Goal: Navigation & Orientation: Understand site structure

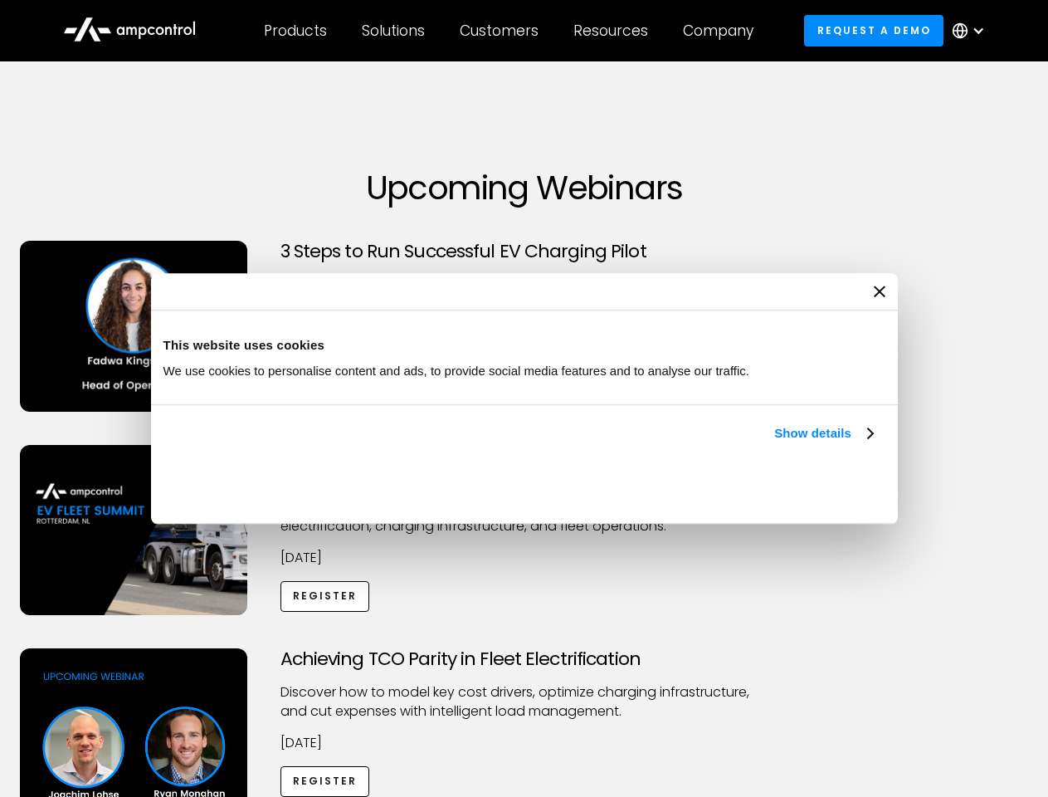
click at [775, 443] on link "Show details" at bounding box center [824, 433] width 98 height 20
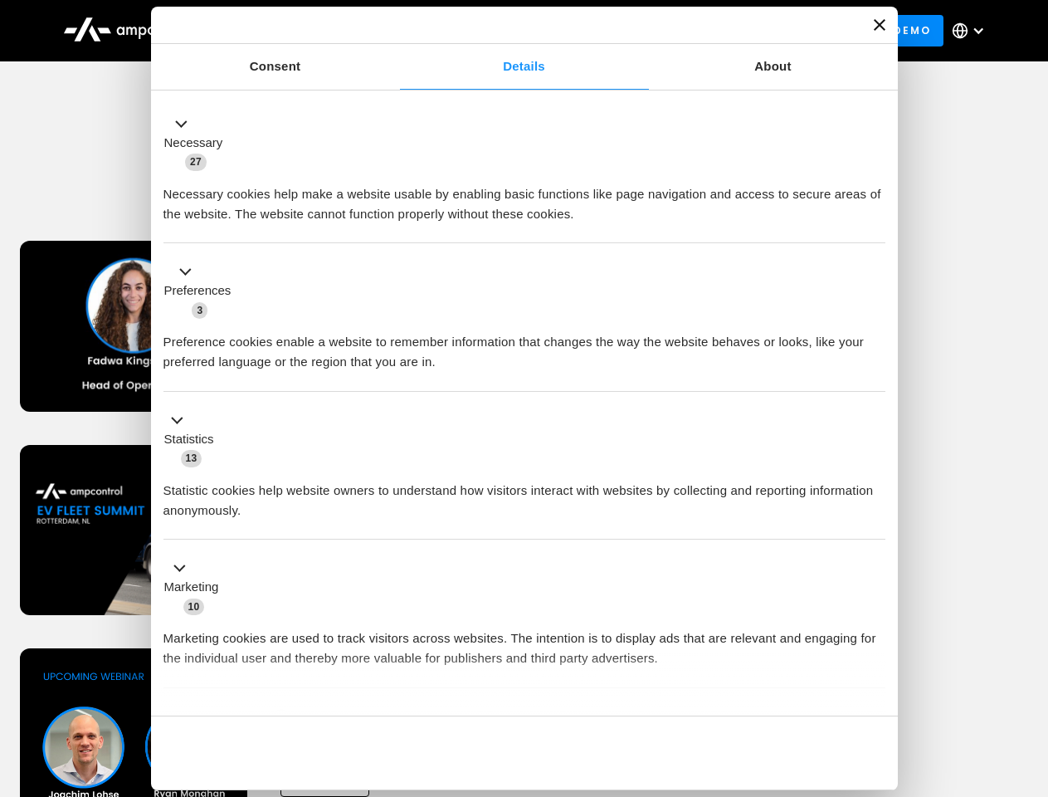
click at [875, 540] on li "Statistics 13 Statistic cookies help website owners to understand how visitors …" at bounding box center [525, 466] width 722 height 149
click at [1030, 669] on div "Achieving TCO Parity in Fleet Electrification Discover how to model key cost dr…" at bounding box center [524, 778] width 1043 height 261
click at [511, 31] on div "Customers" at bounding box center [499, 31] width 79 height 18
click at [295, 31] on div "Products" at bounding box center [295, 31] width 63 height 18
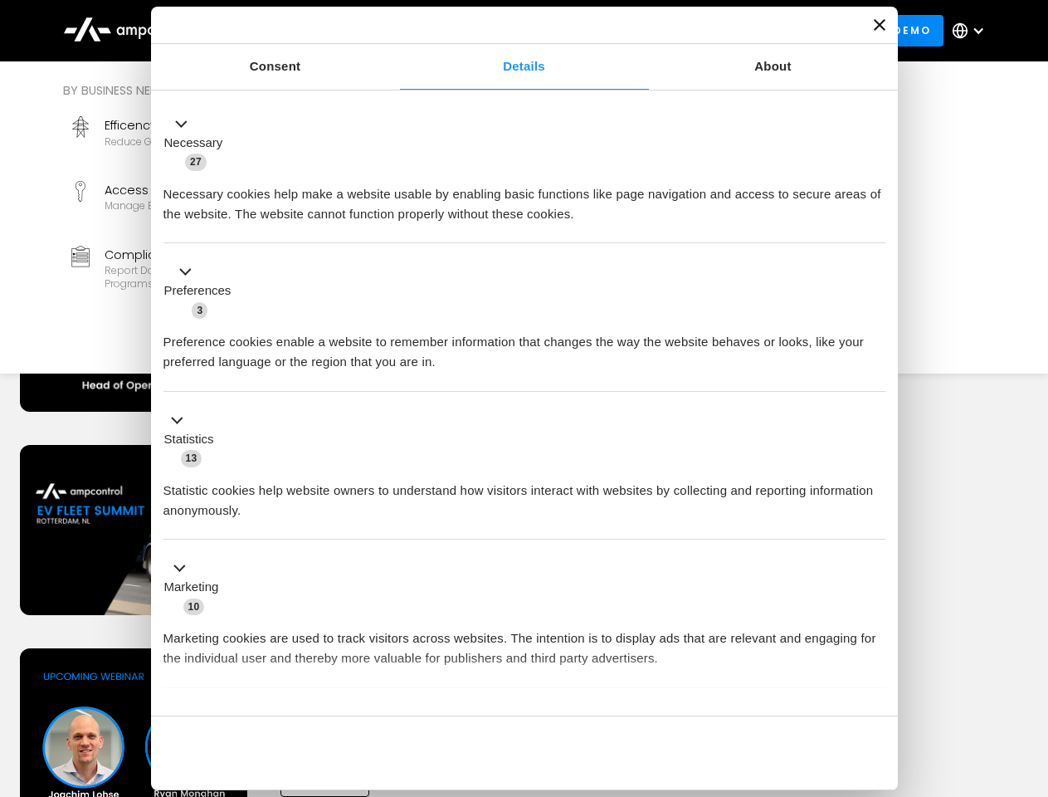
click at [394, 31] on div "Solutions" at bounding box center [393, 31] width 63 height 18
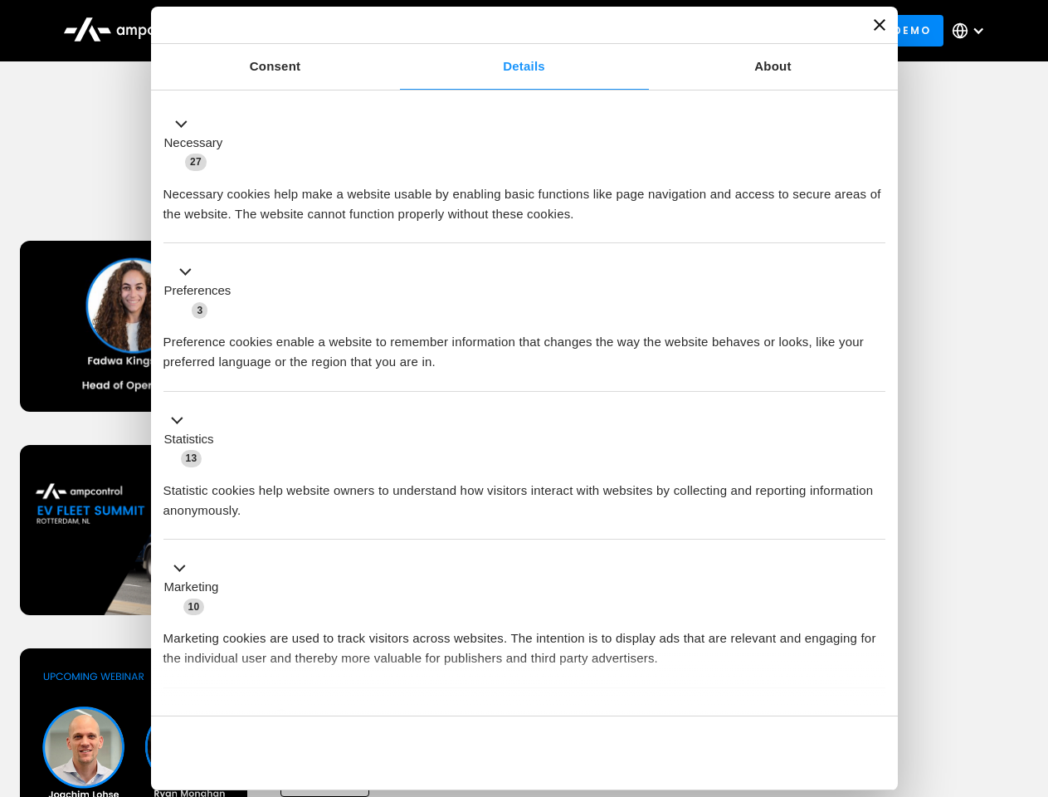
click at [502, 31] on div "Customers" at bounding box center [499, 31] width 79 height 18
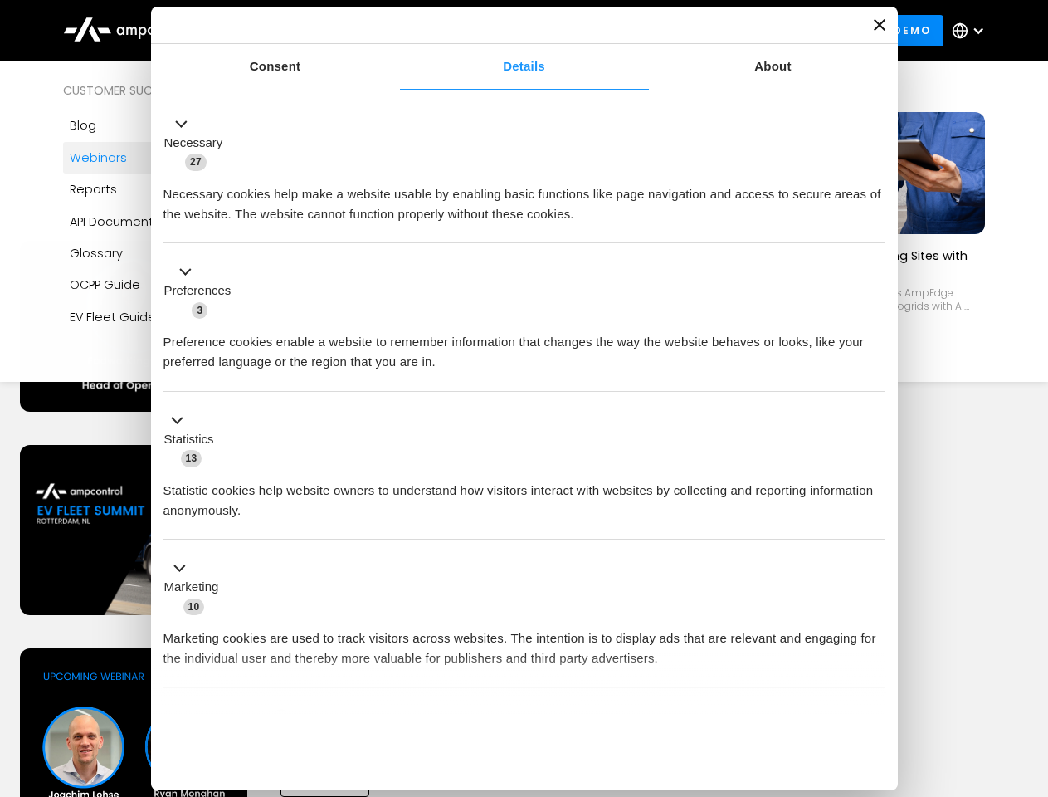
click at [614, 31] on div "Resources" at bounding box center [611, 31] width 75 height 18
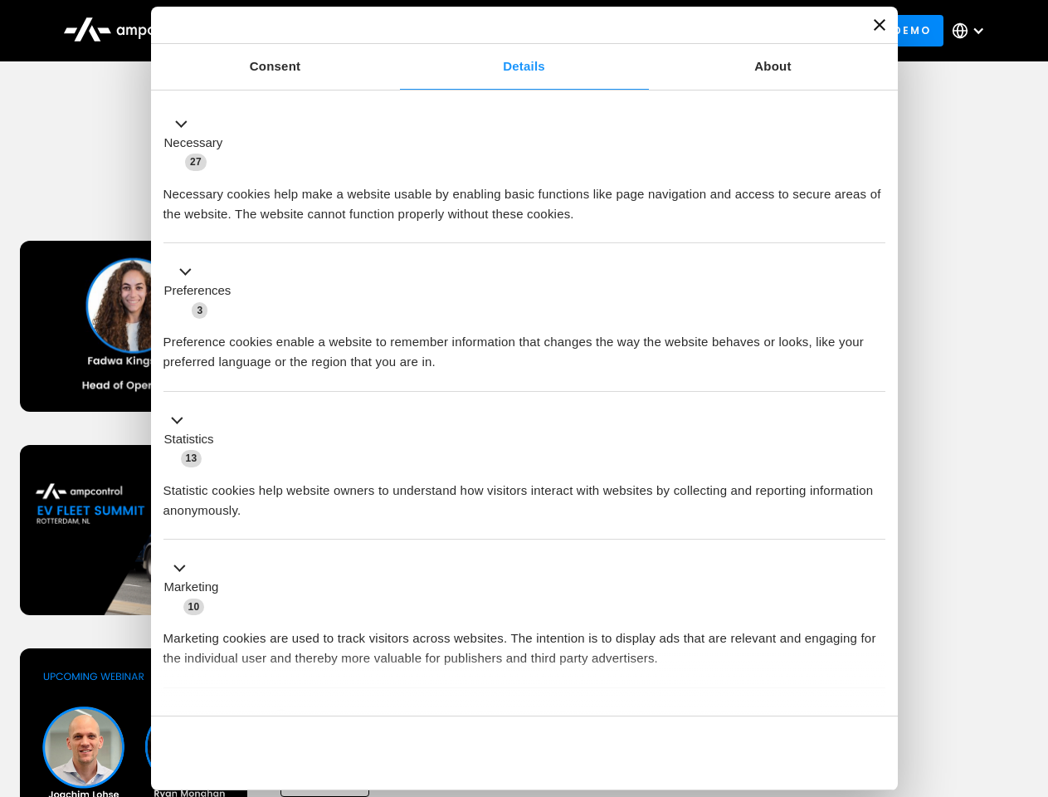
click at [724, 31] on div "Company" at bounding box center [718, 31] width 71 height 18
